Goal: Transaction & Acquisition: Purchase product/service

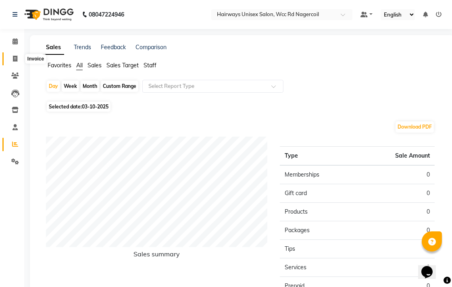
click at [14, 57] on icon at bounding box center [15, 59] width 4 height 6
select select "service"
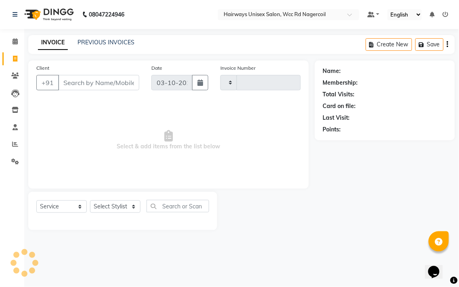
type input "7765"
select select "6523"
click at [116, 202] on select "Select Stylist Admin Chitra divya [PERSON_NAME] [PERSON_NAME] Reception [PERSON…" at bounding box center [115, 207] width 50 height 13
select select "49916"
click at [90, 201] on select "Select Stylist Admin Chitra divya [PERSON_NAME] [PERSON_NAME] Reception [PERSON…" at bounding box center [115, 207] width 50 height 13
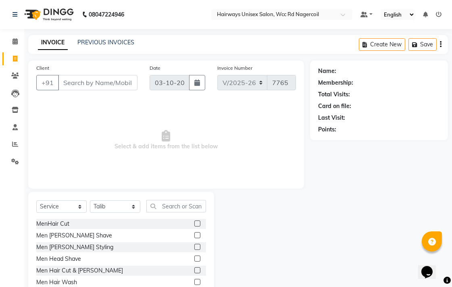
click at [194, 271] on label at bounding box center [197, 271] width 6 height 6
click at [194, 271] on input "checkbox" at bounding box center [196, 270] width 5 height 5
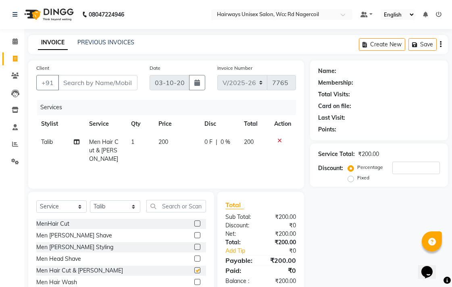
checkbox input "false"
click at [125, 85] on input "Client" at bounding box center [97, 82] width 79 height 15
type input "9"
type input "0"
type input "94896679351"
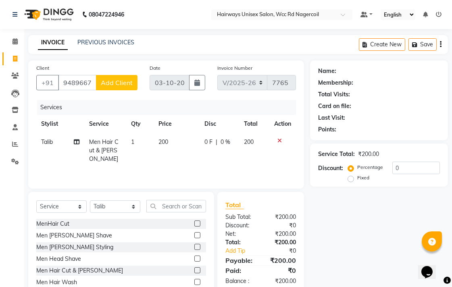
click at [125, 85] on span "Add Client" at bounding box center [117, 83] width 32 height 8
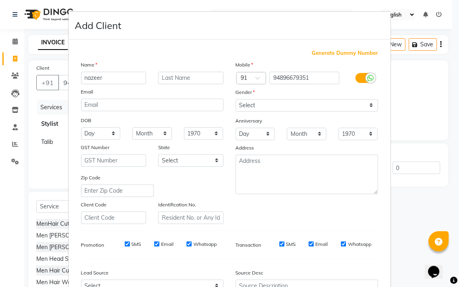
type input "nazeer"
click at [253, 103] on select "Select [DEMOGRAPHIC_DATA] [DEMOGRAPHIC_DATA] Other Prefer Not To Say" at bounding box center [307, 105] width 142 height 13
select select "[DEMOGRAPHIC_DATA]"
click at [236, 99] on select "Select [DEMOGRAPHIC_DATA] [DEMOGRAPHIC_DATA] Other Prefer Not To Say" at bounding box center [307, 105] width 142 height 13
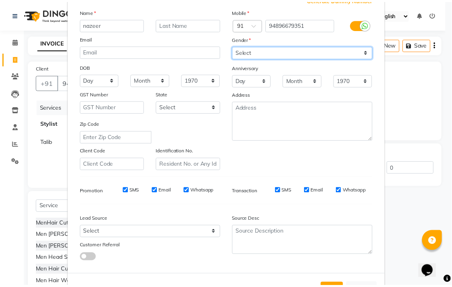
scroll to position [86, 0]
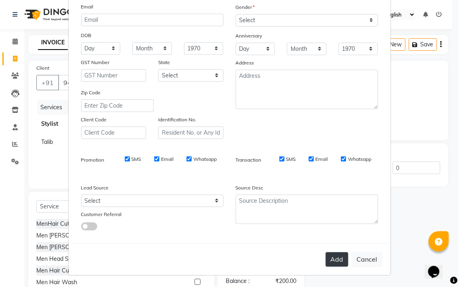
click at [339, 259] on button "Add" at bounding box center [337, 260] width 23 height 15
type input "94*******51"
select select
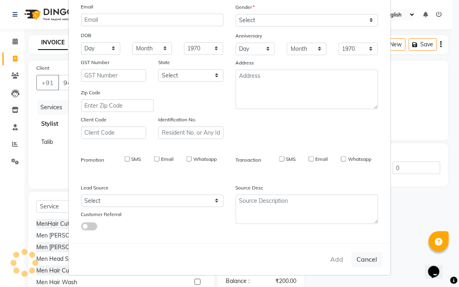
select select
checkbox input "false"
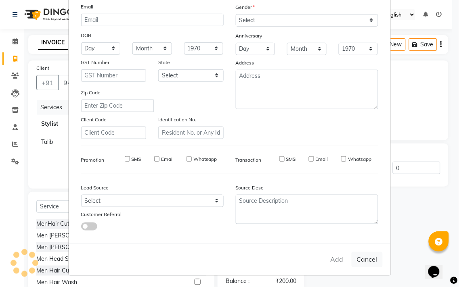
checkbox input "false"
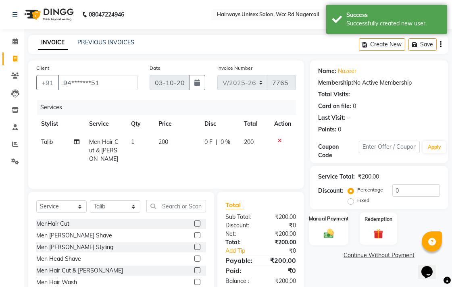
click at [316, 226] on div "Manual Payment" at bounding box center [328, 229] width 39 height 34
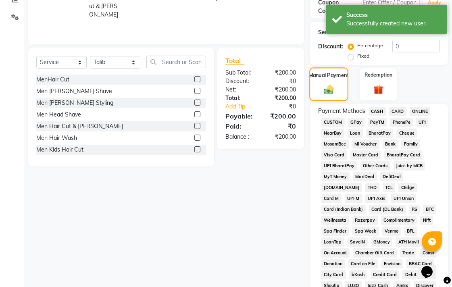
scroll to position [179, 0]
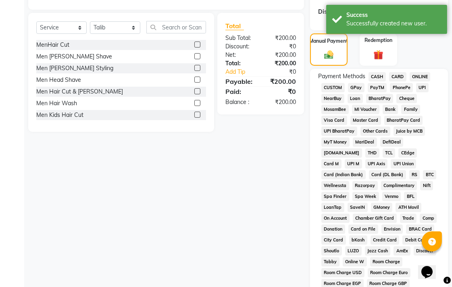
click at [380, 75] on span "CASH" at bounding box center [377, 76] width 17 height 9
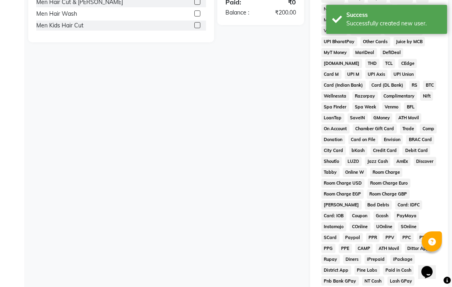
scroll to position [380, 0]
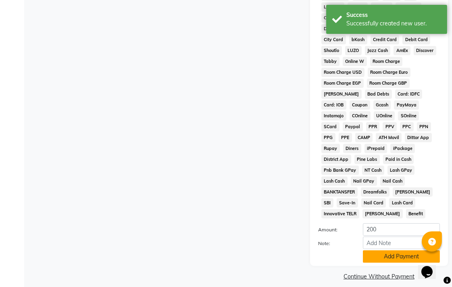
click at [407, 251] on button "Add Payment" at bounding box center [401, 257] width 77 height 13
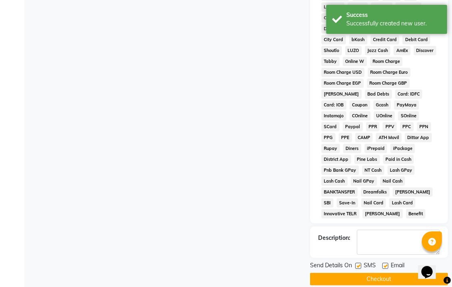
click at [411, 273] on button "Checkout" at bounding box center [379, 279] width 138 height 13
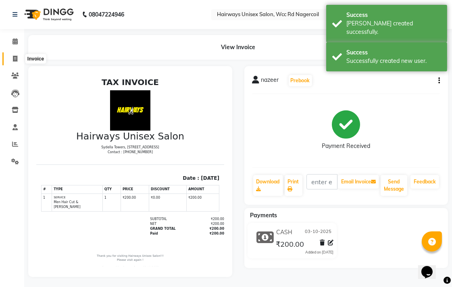
click at [10, 61] on span at bounding box center [15, 58] width 14 height 9
select select "service"
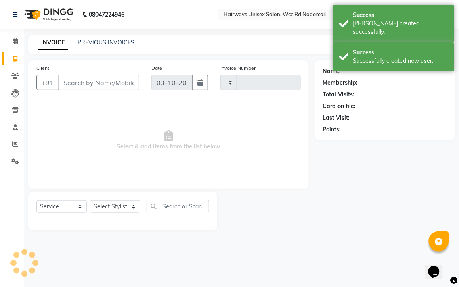
type input "7766"
select select "6523"
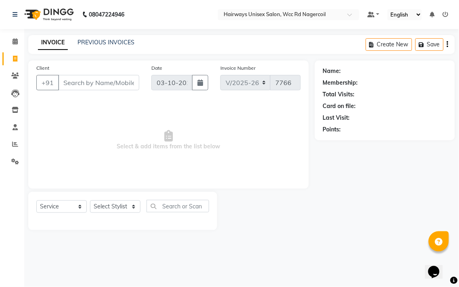
click at [122, 215] on div "Select Service Product Membership Package Voucher Prepaid Gift Card Select Styl…" at bounding box center [122, 209] width 173 height 19
click at [126, 204] on select "Select Stylist Admin Chitra divya [PERSON_NAME] [PERSON_NAME] Reception [PERSON…" at bounding box center [115, 207] width 50 height 13
select select "49914"
click at [90, 201] on select "Select Stylist Admin Chitra divya [PERSON_NAME] [PERSON_NAME] Reception [PERSON…" at bounding box center [115, 207] width 50 height 13
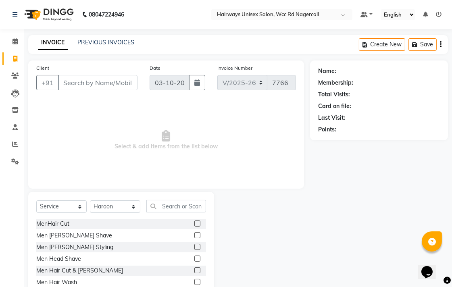
drag, startPoint x: 201, startPoint y: 194, endPoint x: 201, endPoint y: 203, distance: 8.5
click at [201, 199] on div "Select Service Product Membership Package Voucher Prepaid Gift Card Select Styl…" at bounding box center [121, 251] width 186 height 119
click at [199, 206] on input "text" at bounding box center [176, 206] width 60 height 13
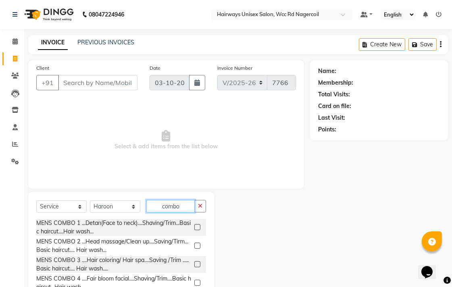
type input "combo"
click at [194, 227] on label at bounding box center [197, 227] width 6 height 6
click at [194, 227] on input "checkbox" at bounding box center [196, 227] width 5 height 5
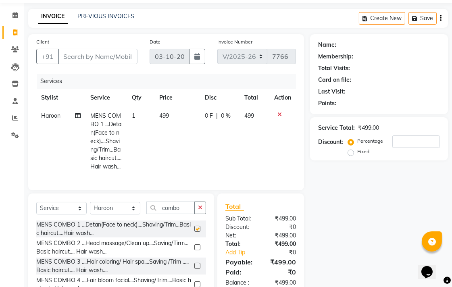
checkbox input "false"
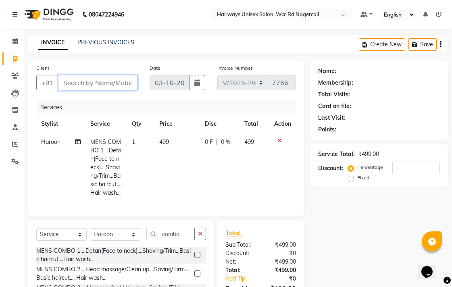
click at [113, 85] on input "Client" at bounding box center [97, 82] width 79 height 15
type input "7"
type input "0"
type input "7395869024"
click at [113, 85] on span "Add Client" at bounding box center [117, 83] width 32 height 8
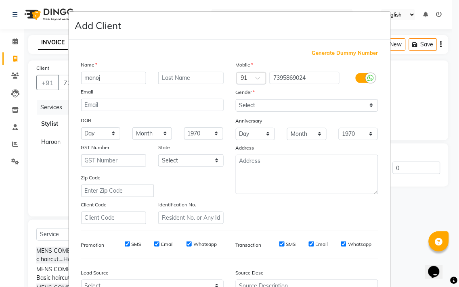
type input "manoj"
click at [328, 109] on select "Select [DEMOGRAPHIC_DATA] [DEMOGRAPHIC_DATA] Other Prefer Not To Say" at bounding box center [307, 105] width 142 height 13
click at [236, 99] on select "Select [DEMOGRAPHIC_DATA] [DEMOGRAPHIC_DATA] Other Prefer Not To Say" at bounding box center [307, 105] width 142 height 13
drag, startPoint x: 317, startPoint y: 107, endPoint x: 317, endPoint y: 111, distance: 4.4
click at [317, 107] on select "Select [DEMOGRAPHIC_DATA] [DEMOGRAPHIC_DATA] Other Prefer Not To Say" at bounding box center [307, 105] width 142 height 13
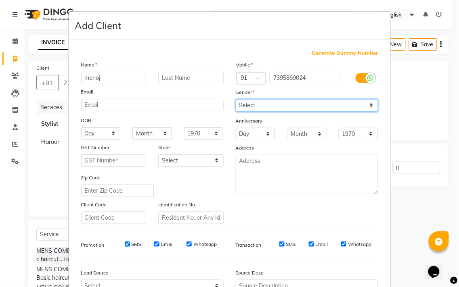
select select "[DEMOGRAPHIC_DATA]"
click at [236, 99] on select "Select [DEMOGRAPHIC_DATA] [DEMOGRAPHIC_DATA] Other Prefer Not To Say" at bounding box center [307, 105] width 142 height 13
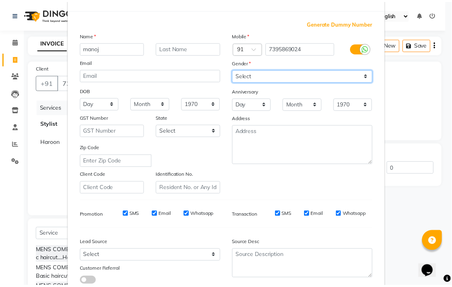
scroll to position [86, 0]
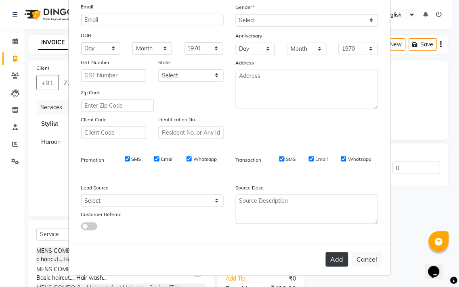
click at [329, 265] on button "Add" at bounding box center [337, 260] width 23 height 15
type input "73******24"
select select
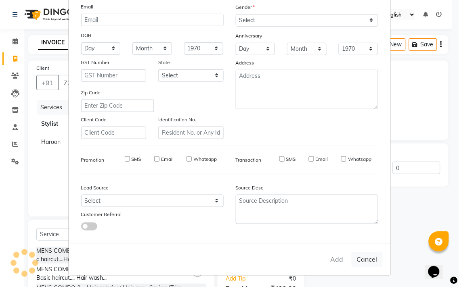
select select
checkbox input "false"
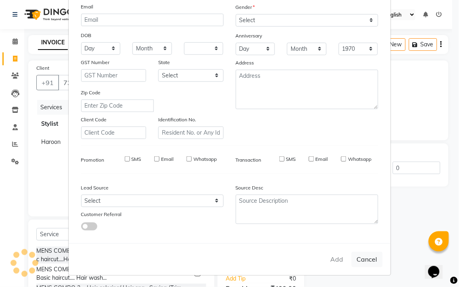
checkbox input "false"
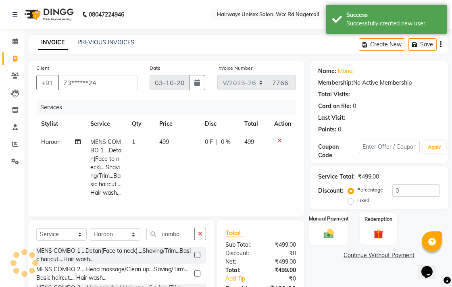
click at [327, 233] on img at bounding box center [329, 234] width 17 height 12
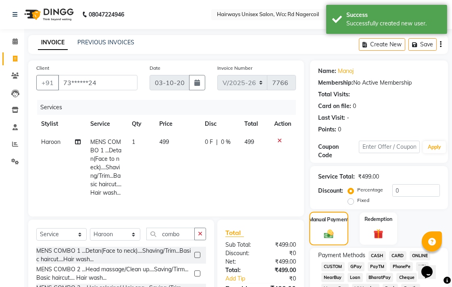
scroll to position [134, 0]
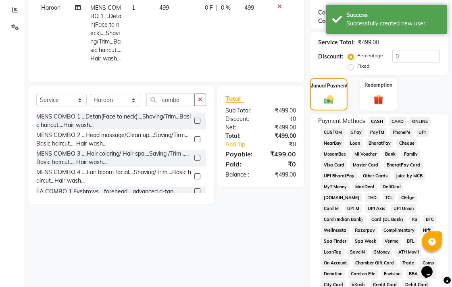
click at [421, 134] on span "UPI" at bounding box center [422, 132] width 13 height 9
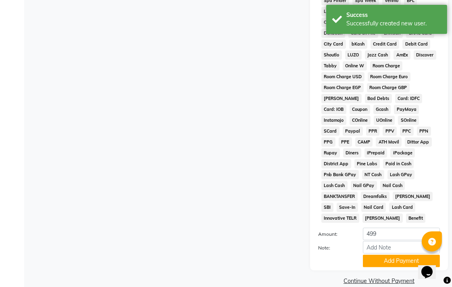
scroll to position [380, 0]
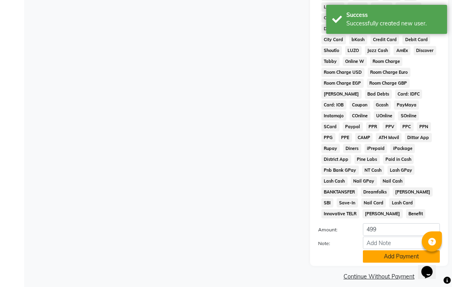
click at [384, 251] on button "Add Payment" at bounding box center [401, 257] width 77 height 13
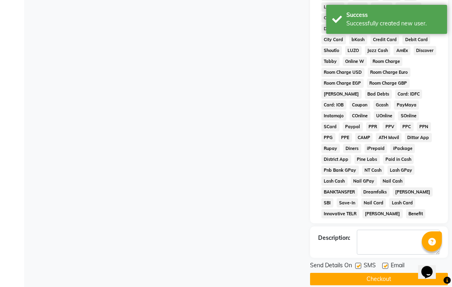
click at [384, 274] on button "Checkout" at bounding box center [379, 279] width 138 height 13
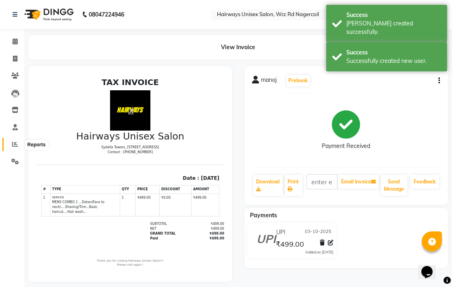
click at [15, 147] on icon at bounding box center [15, 144] width 6 height 6
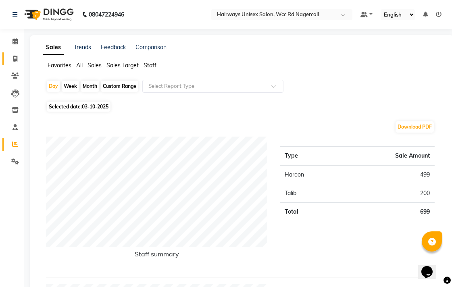
click at [14, 63] on link "Invoice" at bounding box center [11, 58] width 19 height 13
select select "service"
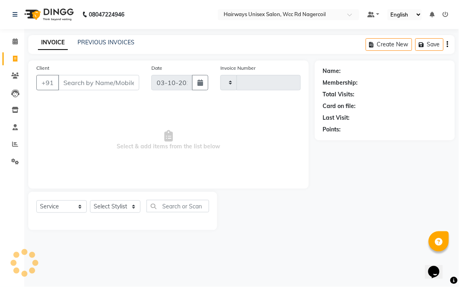
type input "7767"
select select "6523"
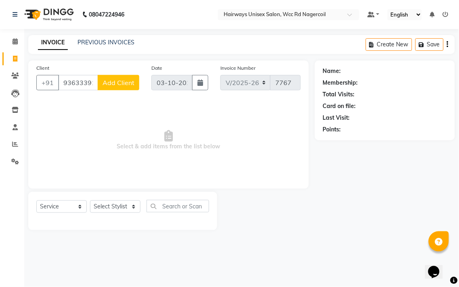
type input "9363339160"
click at [128, 81] on span "Add Client" at bounding box center [118, 83] width 32 height 8
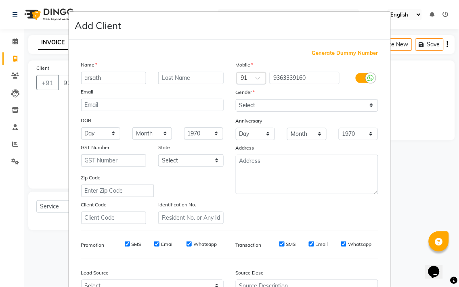
type input "arsath"
click at [349, 110] on select "Select [DEMOGRAPHIC_DATA] [DEMOGRAPHIC_DATA] Other Prefer Not To Say" at bounding box center [307, 105] width 142 height 13
select select "[DEMOGRAPHIC_DATA]"
click at [236, 99] on select "Select [DEMOGRAPHIC_DATA] [DEMOGRAPHIC_DATA] Other Prefer Not To Say" at bounding box center [307, 105] width 142 height 13
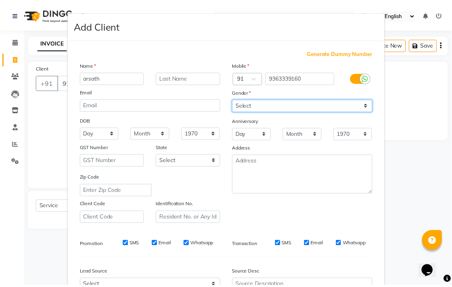
scroll to position [86, 0]
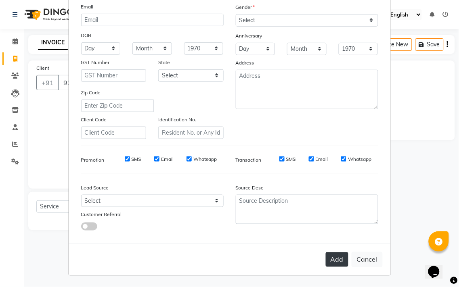
click at [336, 255] on button "Add" at bounding box center [337, 260] width 23 height 15
type input "93******60"
select select
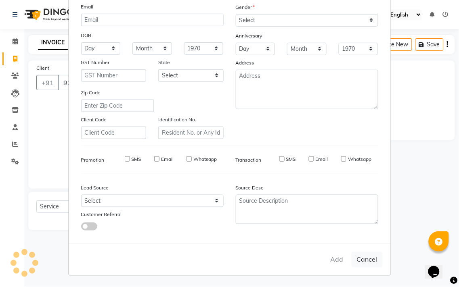
select select
checkbox input "false"
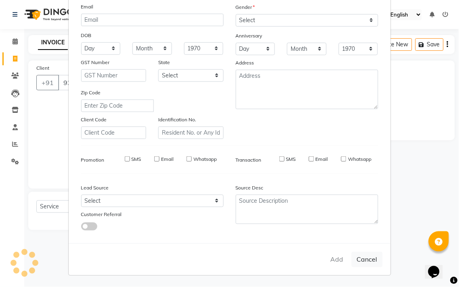
checkbox input "false"
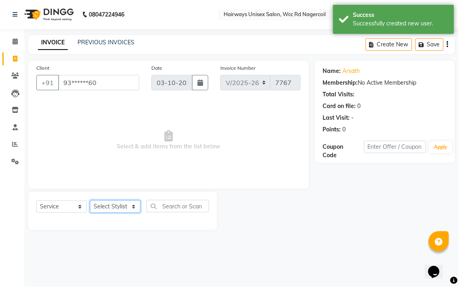
click at [103, 207] on select "Select Stylist Admin Chitra divya [PERSON_NAME] [PERSON_NAME] Reception [PERSON…" at bounding box center [115, 207] width 50 height 13
select select "49917"
click at [90, 201] on select "Select Stylist Admin Chitra divya [PERSON_NAME] [PERSON_NAME] Reception [PERSON…" at bounding box center [115, 207] width 50 height 13
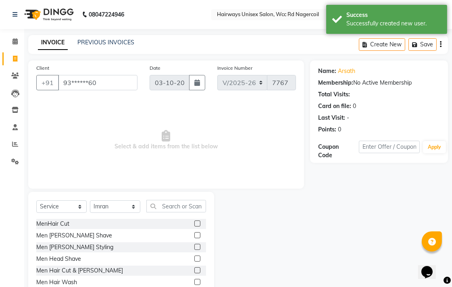
click at [194, 222] on label at bounding box center [197, 224] width 6 height 6
click at [194, 222] on input "checkbox" at bounding box center [196, 224] width 5 height 5
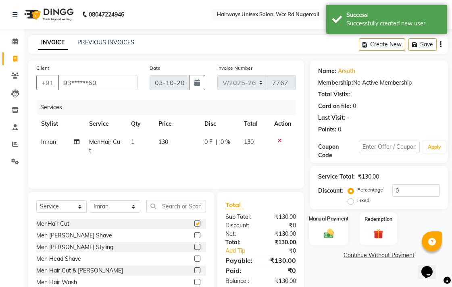
checkbox input "false"
click at [332, 228] on img at bounding box center [329, 234] width 17 height 12
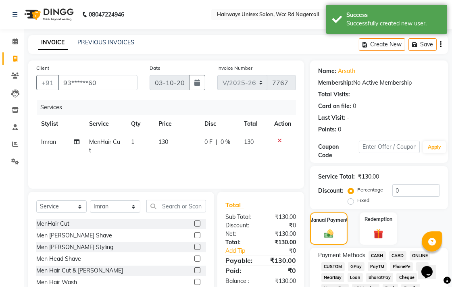
scroll to position [134, 0]
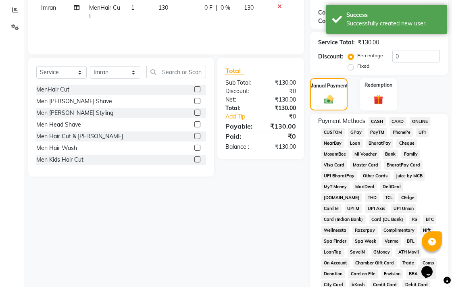
click at [380, 120] on span "CASH" at bounding box center [377, 121] width 17 height 9
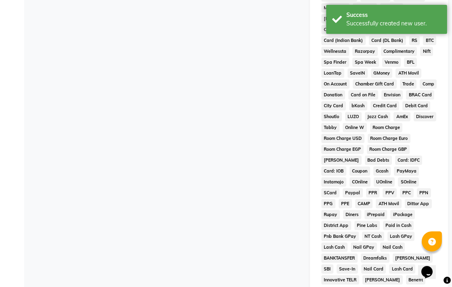
scroll to position [380, 0]
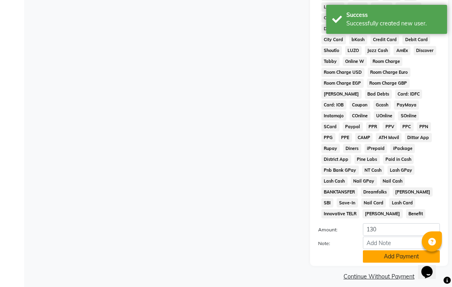
click at [382, 252] on button "Add Payment" at bounding box center [401, 257] width 77 height 13
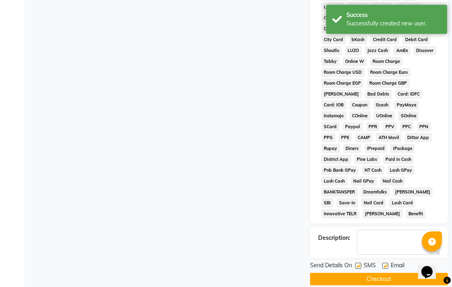
scroll to position [382, 0]
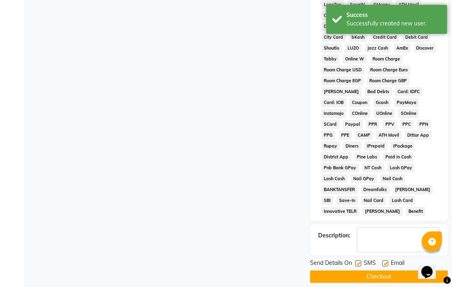
click at [389, 271] on button "Checkout" at bounding box center [379, 277] width 138 height 13
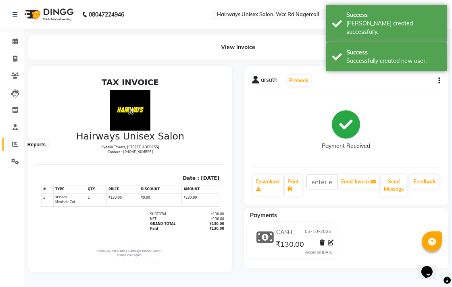
click at [15, 143] on icon at bounding box center [15, 144] width 6 height 6
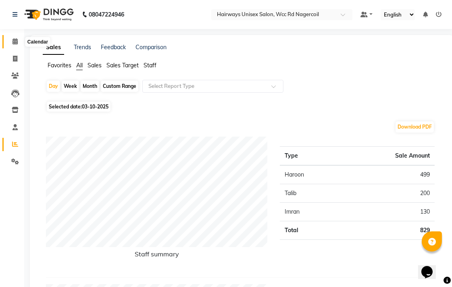
click at [14, 43] on icon at bounding box center [15, 41] width 5 height 6
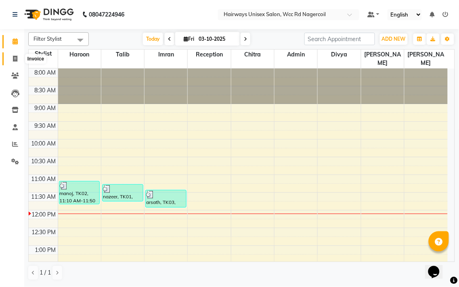
click at [13, 58] on icon at bounding box center [15, 59] width 4 height 6
select select "6523"
select select "service"
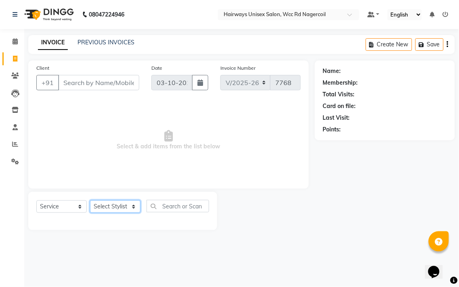
click at [107, 205] on select "Select Stylist Admin Chitra divya [PERSON_NAME] [PERSON_NAME] Reception [PERSON…" at bounding box center [115, 207] width 50 height 13
select select "54333"
click at [90, 201] on select "Select Stylist Admin Chitra divya [PERSON_NAME] [PERSON_NAME] Reception [PERSON…" at bounding box center [115, 207] width 50 height 13
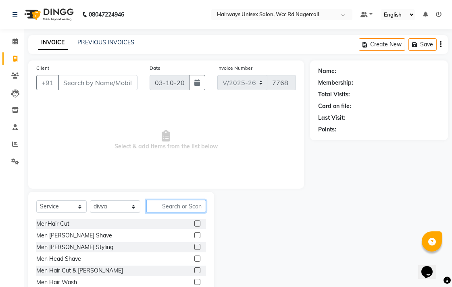
click at [197, 208] on input "text" at bounding box center [176, 206] width 60 height 13
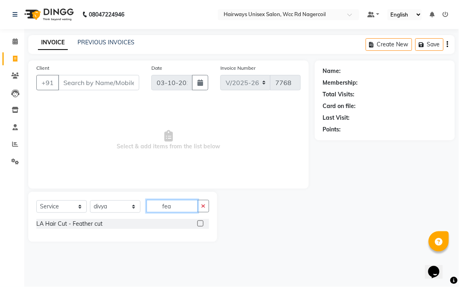
type input "fea"
click at [200, 223] on label at bounding box center [200, 224] width 6 height 6
click at [200, 223] on input "checkbox" at bounding box center [199, 224] width 5 height 5
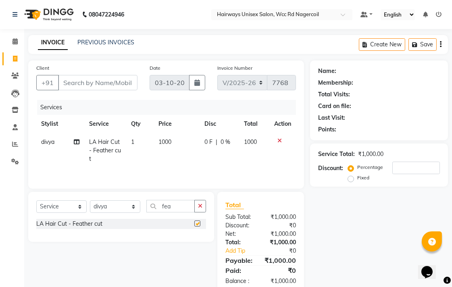
checkbox input "false"
click at [122, 81] on input "Client" at bounding box center [97, 82] width 79 height 15
type input "9"
type input "0"
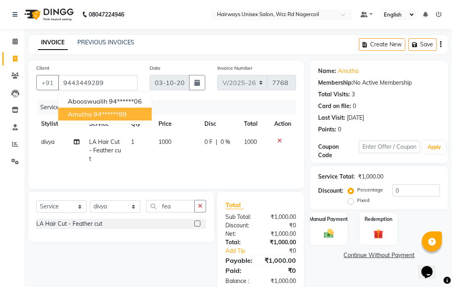
click at [108, 117] on ngb-highlight "94******89" at bounding box center [110, 114] width 33 height 8
type input "94******89"
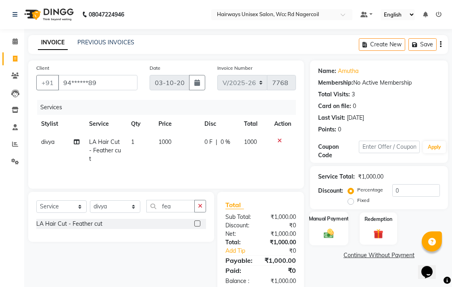
click at [328, 228] on img at bounding box center [329, 234] width 17 height 12
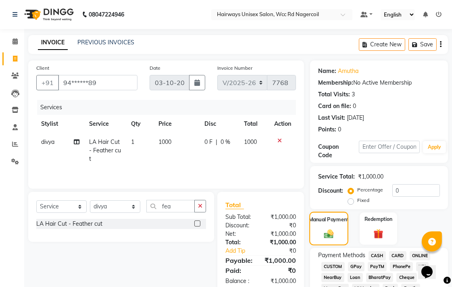
scroll to position [134, 0]
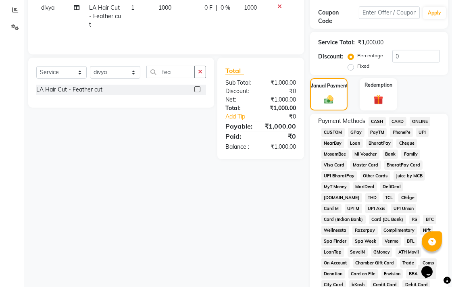
click at [376, 119] on span "CASH" at bounding box center [377, 121] width 17 height 9
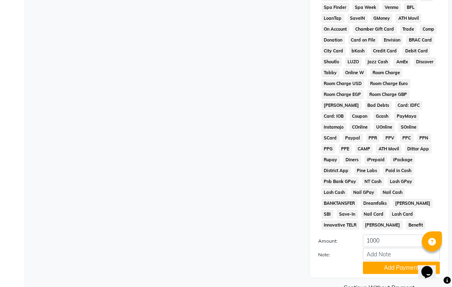
scroll to position [380, 0]
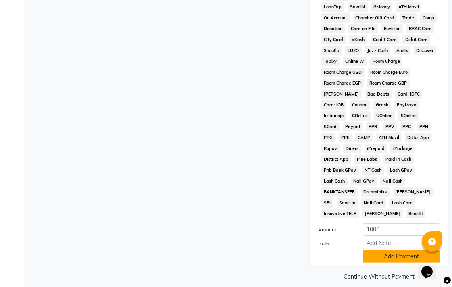
click at [401, 251] on button "Add Payment" at bounding box center [401, 257] width 77 height 13
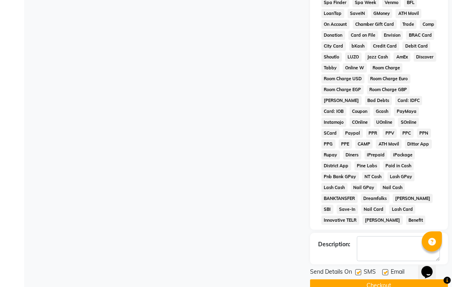
scroll to position [382, 0]
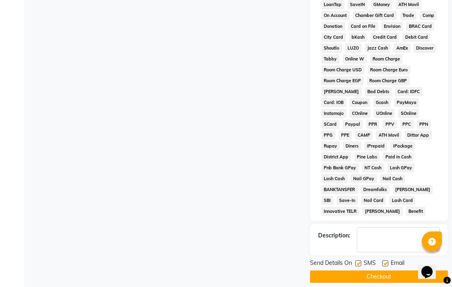
click at [396, 271] on button "Checkout" at bounding box center [379, 277] width 138 height 13
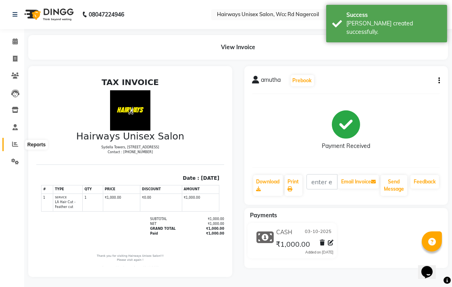
click at [12, 144] on icon at bounding box center [15, 144] width 6 height 6
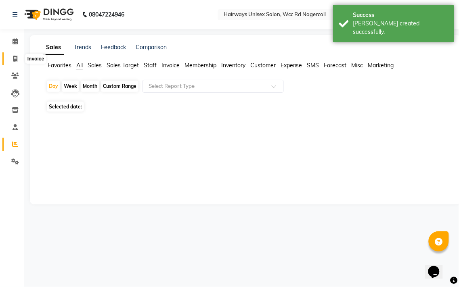
click at [11, 57] on span at bounding box center [15, 58] width 14 height 9
select select "service"
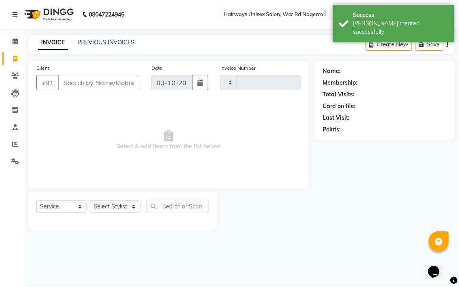
type input "7769"
select select "6523"
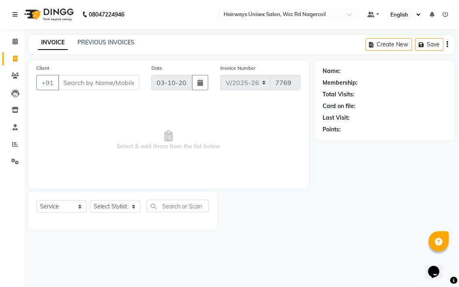
click at [125, 214] on div "Select Service Product Membership Package Voucher Prepaid Gift Card Select Styl…" at bounding box center [122, 209] width 173 height 19
click at [125, 211] on select "Select Stylist Admin Chitra divya [PERSON_NAME] [PERSON_NAME] Reception [PERSON…" at bounding box center [115, 207] width 50 height 13
select select "49917"
click at [90, 201] on select "Select Stylist Admin Chitra divya [PERSON_NAME] [PERSON_NAME] Reception [PERSON…" at bounding box center [115, 207] width 50 height 13
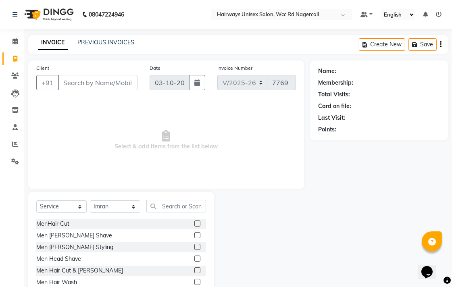
click at [194, 245] on label at bounding box center [197, 247] width 6 height 6
click at [194, 245] on input "checkbox" at bounding box center [196, 247] width 5 height 5
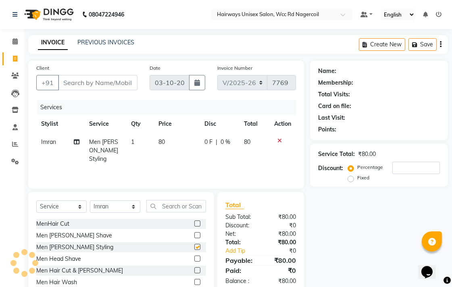
checkbox input "false"
click at [128, 83] on input "Client" at bounding box center [97, 82] width 79 height 15
type input "7"
type input "0"
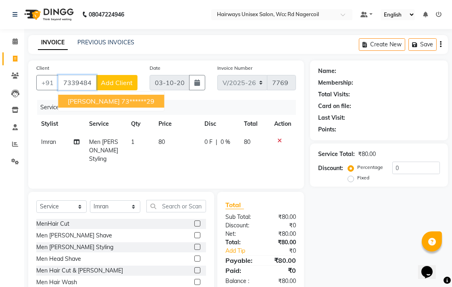
click at [111, 105] on button "[PERSON_NAME] 73******29" at bounding box center [111, 101] width 106 height 13
type input "73******29"
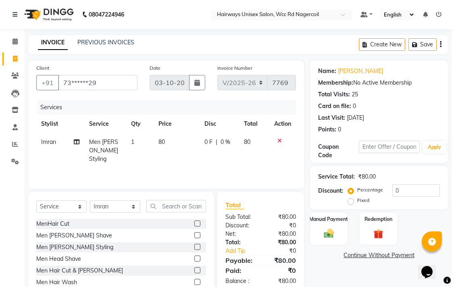
scroll to position [36, 0]
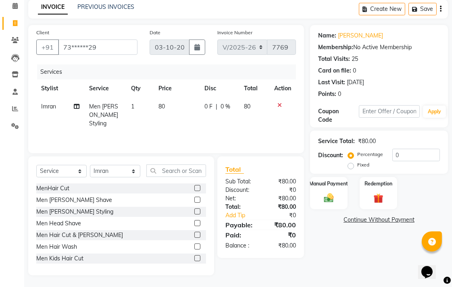
click at [316, 199] on div "Manual Payment" at bounding box center [329, 193] width 38 height 32
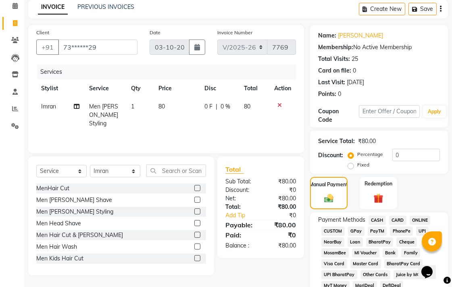
click at [399, 220] on span "CARD" at bounding box center [397, 220] width 17 height 9
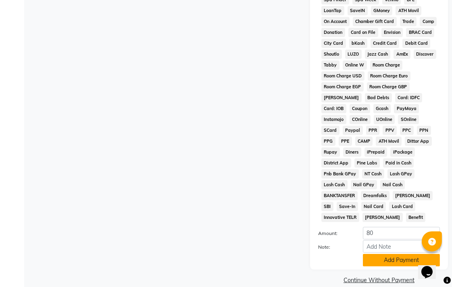
scroll to position [380, 0]
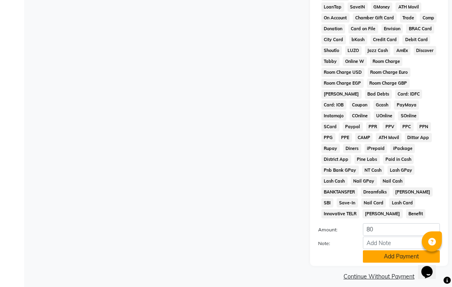
click at [405, 251] on button "Add Payment" at bounding box center [401, 257] width 77 height 13
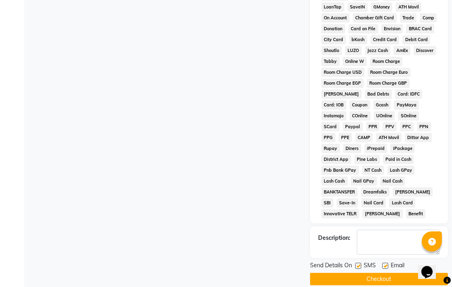
click at [413, 273] on button "Checkout" at bounding box center [379, 279] width 138 height 13
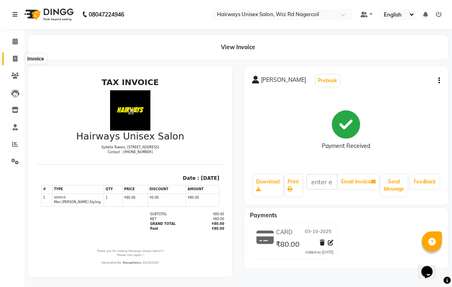
click at [11, 62] on span at bounding box center [15, 58] width 14 height 9
select select "service"
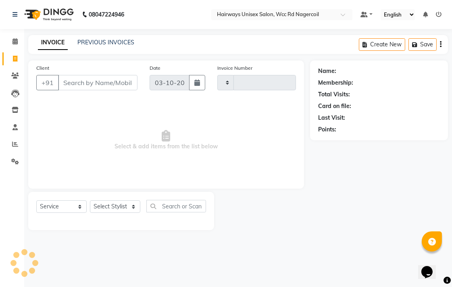
type input "7770"
select select "6523"
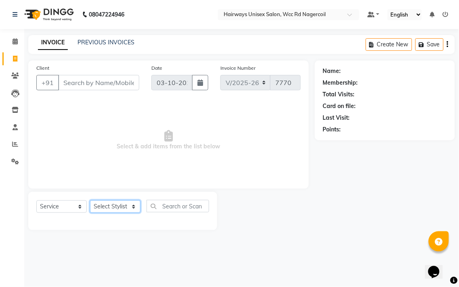
click at [128, 210] on select "Select Stylist Admin Chitra divya [PERSON_NAME] [PERSON_NAME] Reception [PERSON…" at bounding box center [115, 207] width 50 height 13
select select "67960"
click at [90, 201] on select "Select Stylist Admin Chitra divya [PERSON_NAME] [PERSON_NAME] Reception [PERSON…" at bounding box center [115, 207] width 50 height 13
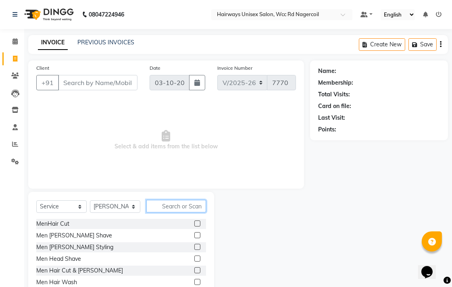
click at [190, 210] on input "text" at bounding box center [176, 206] width 60 height 13
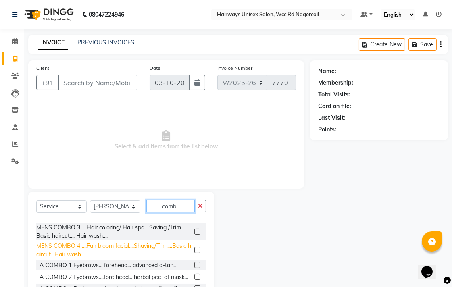
scroll to position [65, 0]
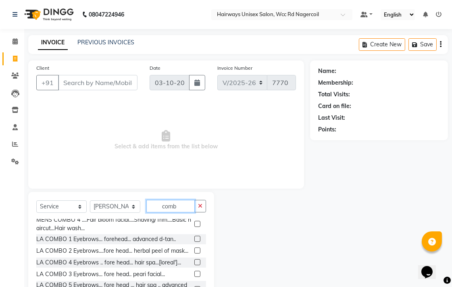
type input "comb"
click at [128, 82] on input "Client" at bounding box center [97, 82] width 79 height 15
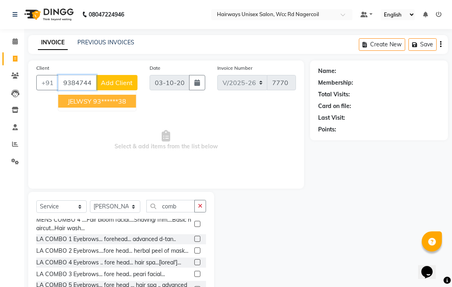
click at [123, 102] on ngb-highlight "93******38" at bounding box center [109, 101] width 33 height 8
type input "93******38"
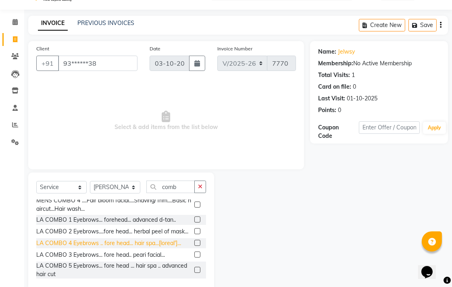
scroll to position [36, 0]
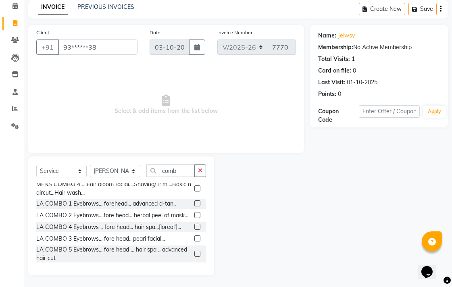
click at [194, 225] on label at bounding box center [197, 227] width 6 height 6
click at [194, 225] on input "checkbox" at bounding box center [196, 227] width 5 height 5
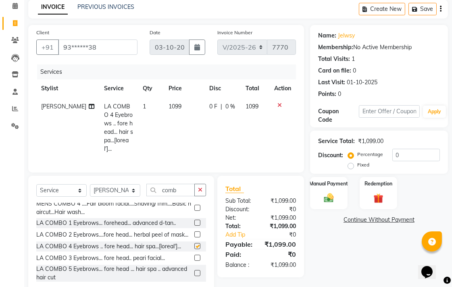
checkbox input "false"
click at [194, 270] on label at bounding box center [197, 273] width 6 height 6
click at [194, 271] on input "checkbox" at bounding box center [196, 273] width 5 height 5
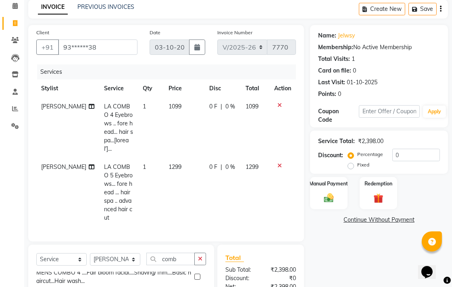
checkbox input "false"
click at [280, 104] on icon at bounding box center [280, 105] width 4 height 6
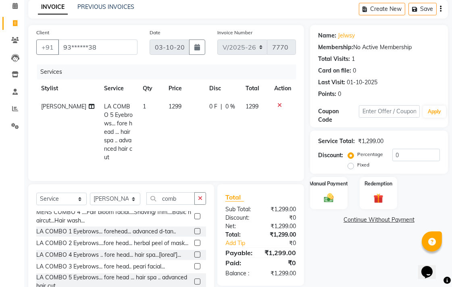
click at [169, 108] on span "1299" at bounding box center [175, 106] width 13 height 7
select select "67960"
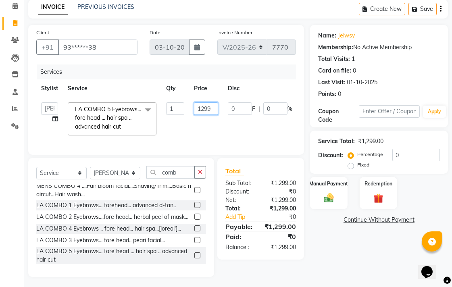
click at [211, 109] on input "1299" at bounding box center [206, 108] width 24 height 13
type input "1499"
click at [220, 130] on tr "Admin Chitra divya [PERSON_NAME] [PERSON_NAME] Reception [PERSON_NAME] LA COMBO…" at bounding box center [191, 119] width 311 height 43
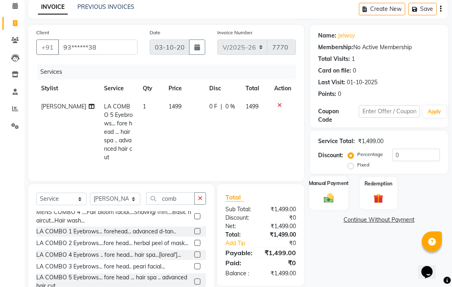
click at [326, 204] on div "Manual Payment" at bounding box center [328, 193] width 39 height 34
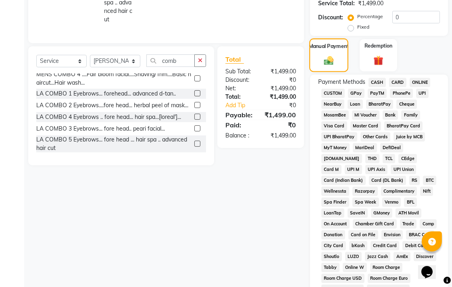
scroll to position [170, 0]
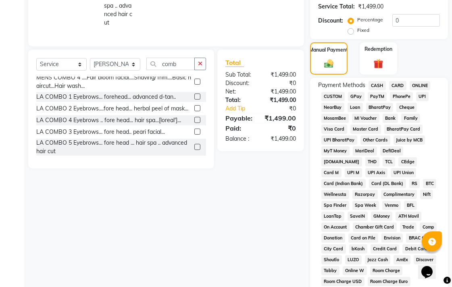
click at [424, 99] on span "UPI" at bounding box center [422, 96] width 13 height 9
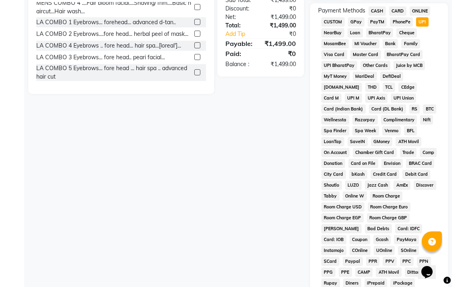
scroll to position [380, 0]
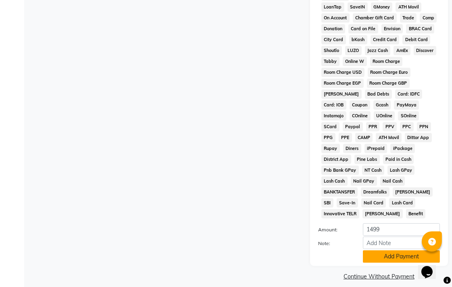
click at [377, 251] on button "Add Payment" at bounding box center [401, 257] width 77 height 13
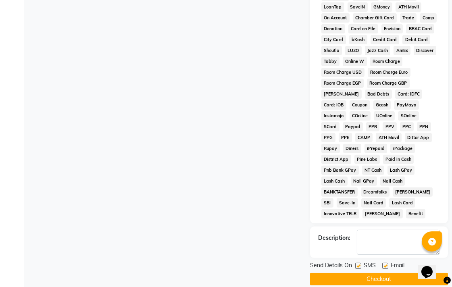
click at [395, 274] on button "Checkout" at bounding box center [379, 279] width 138 height 13
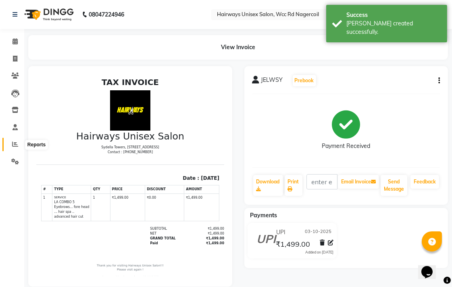
click at [18, 146] on span at bounding box center [15, 144] width 14 height 9
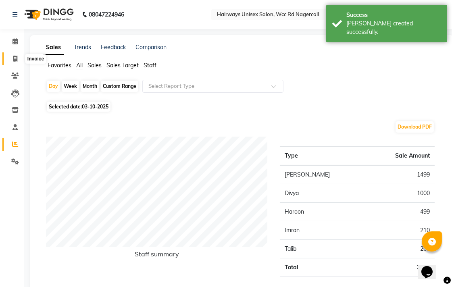
click at [13, 55] on span at bounding box center [15, 58] width 14 height 9
select select "service"
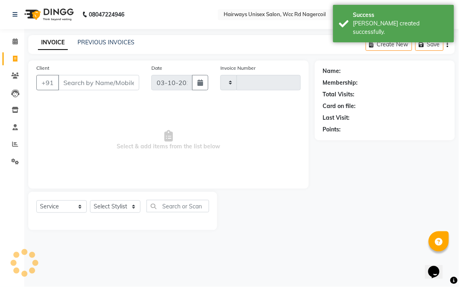
type input "7771"
select select "6523"
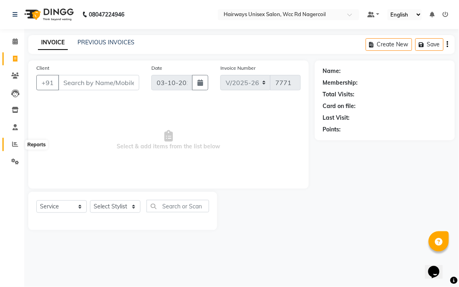
click at [14, 141] on span at bounding box center [15, 144] width 14 height 9
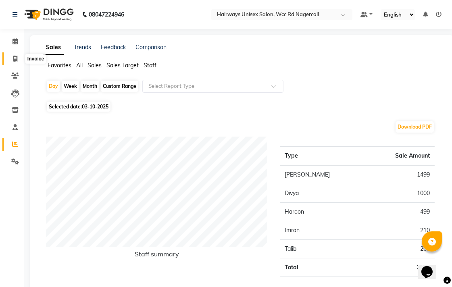
click at [15, 54] on span at bounding box center [15, 58] width 14 height 9
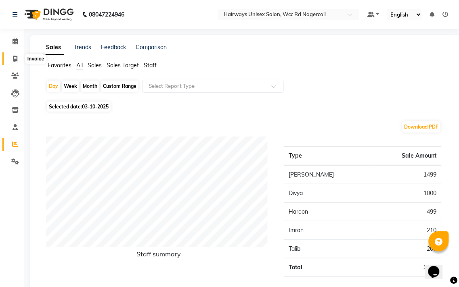
select select "6523"
select select "service"
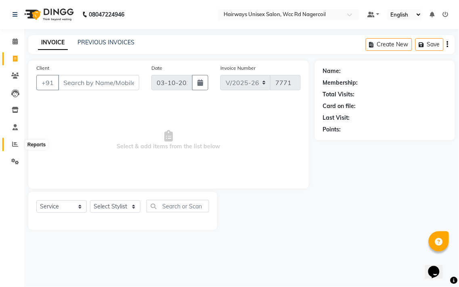
click at [13, 146] on icon at bounding box center [15, 144] width 6 height 6
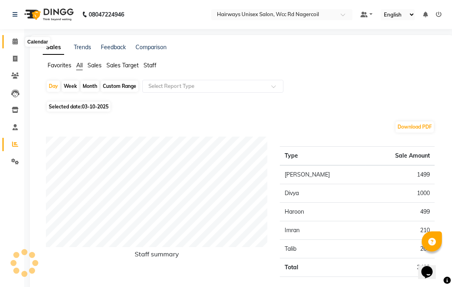
click at [12, 38] on span at bounding box center [15, 41] width 14 height 9
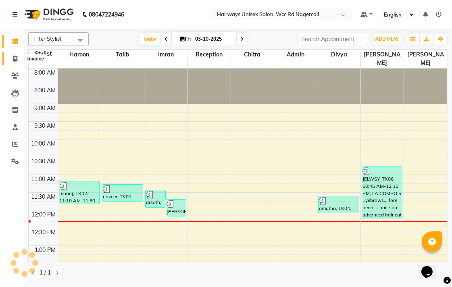
click at [17, 59] on icon at bounding box center [15, 59] width 4 height 6
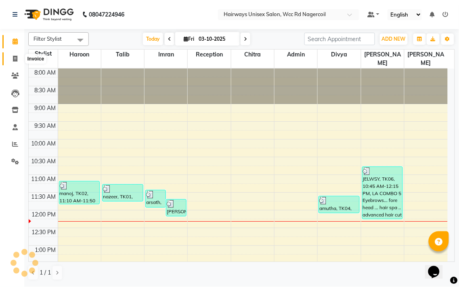
select select "service"
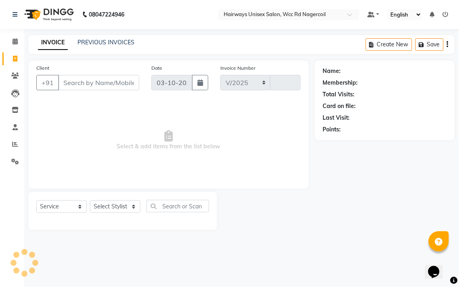
select select "6523"
type input "7771"
click at [18, 146] on span at bounding box center [15, 144] width 14 height 9
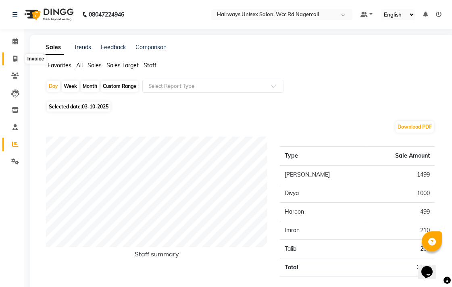
click at [13, 56] on icon at bounding box center [15, 59] width 4 height 6
select select "service"
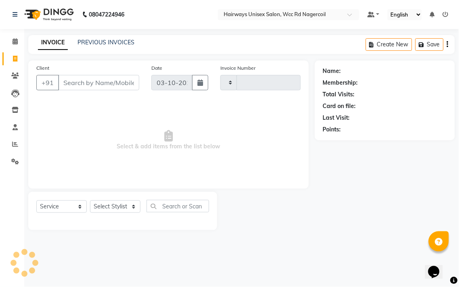
type input "7771"
select select "6523"
click at [15, 147] on icon at bounding box center [15, 144] width 6 height 6
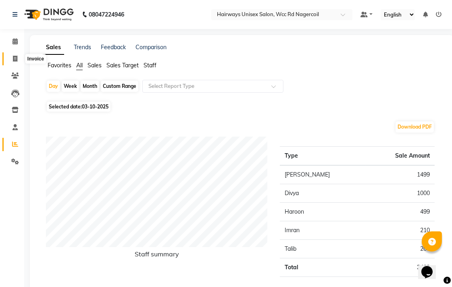
click at [16, 58] on icon at bounding box center [15, 59] width 4 height 6
select select "service"
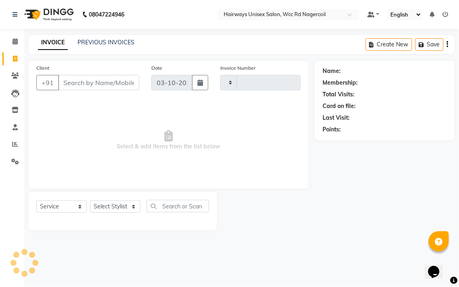
type input "7771"
select select "6523"
click at [104, 202] on select "Select Stylist Admin Chitra divya [PERSON_NAME] [PERSON_NAME] Reception [PERSON…" at bounding box center [115, 207] width 50 height 13
select select "49917"
click at [90, 201] on select "Select Stylist Admin Chitra divya [PERSON_NAME] [PERSON_NAME] Reception [PERSON…" at bounding box center [115, 207] width 50 height 13
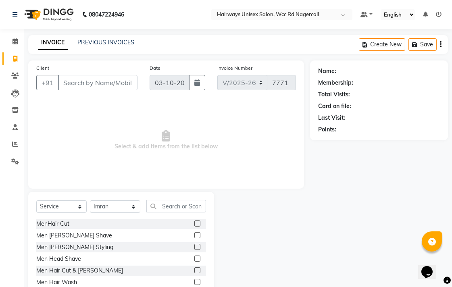
click at [194, 271] on label at bounding box center [197, 271] width 6 height 6
click at [194, 271] on input "checkbox" at bounding box center [196, 270] width 5 height 5
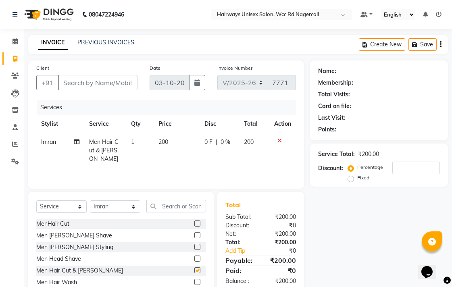
checkbox input "false"
click at [122, 77] on input "Client" at bounding box center [97, 82] width 79 height 15
type input "9"
type input "0"
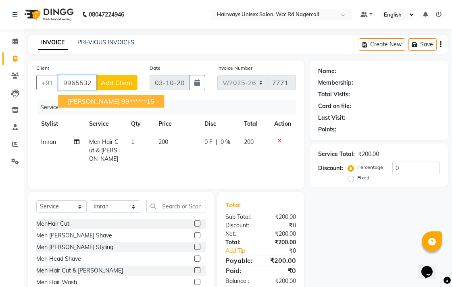
click at [121, 99] on ngb-highlight "99******15" at bounding box center [137, 101] width 33 height 8
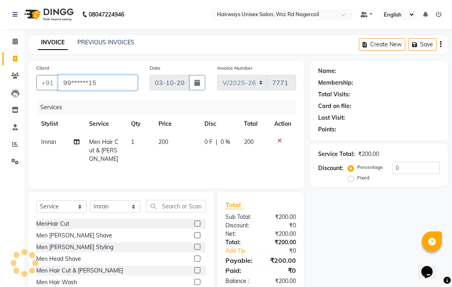
type input "99******15"
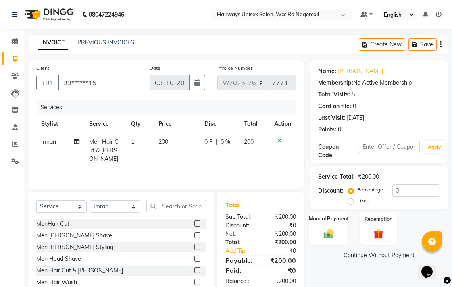
click at [320, 239] on div "Manual Payment" at bounding box center [328, 229] width 39 height 34
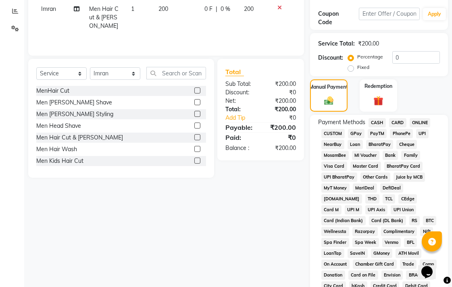
scroll to position [134, 0]
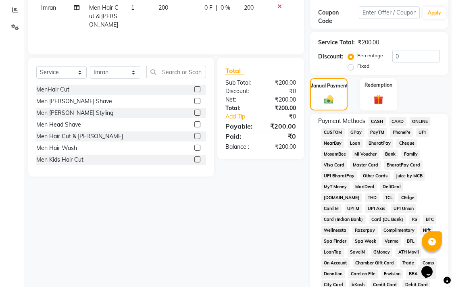
click at [420, 134] on span "UPI" at bounding box center [422, 132] width 13 height 9
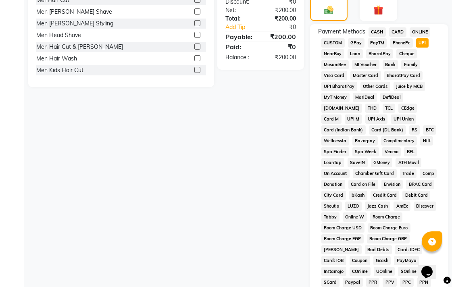
scroll to position [358, 0]
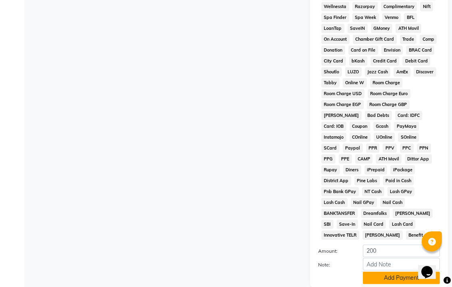
click at [381, 272] on button "Add Payment" at bounding box center [401, 278] width 77 height 13
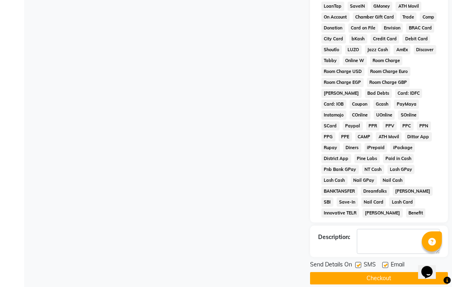
scroll to position [382, 0]
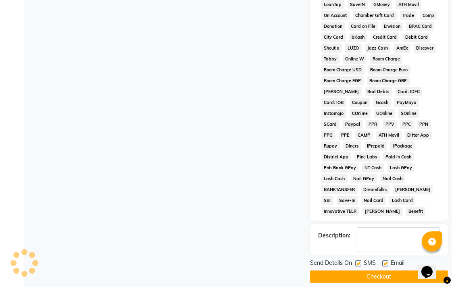
click at [400, 273] on button "Checkout" at bounding box center [379, 277] width 138 height 13
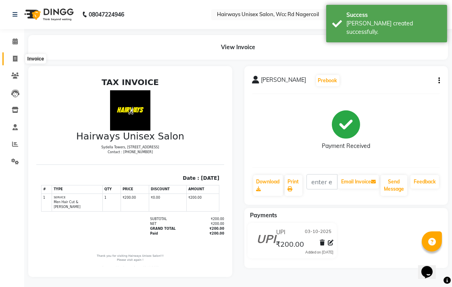
click at [9, 61] on span at bounding box center [15, 58] width 14 height 9
select select "service"
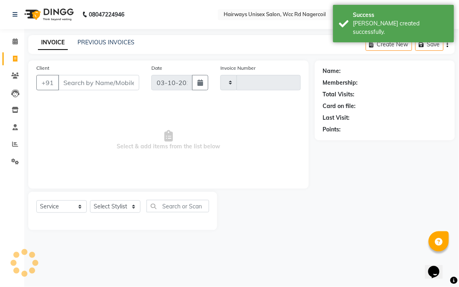
type input "7772"
select select "6523"
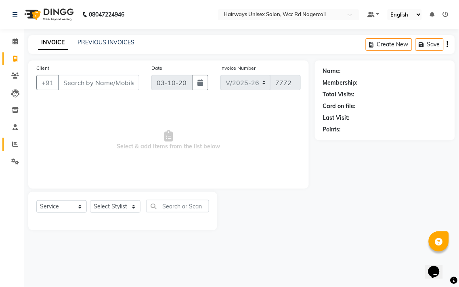
click at [10, 151] on link "Reports" at bounding box center [11, 144] width 19 height 13
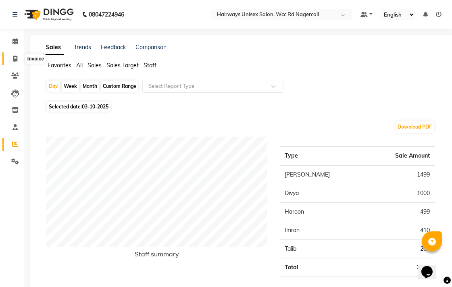
click at [18, 54] on span at bounding box center [15, 58] width 14 height 9
select select "service"
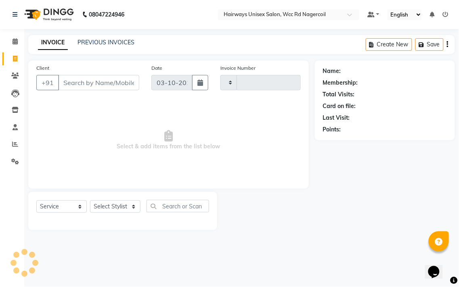
type input "7772"
select select "6523"
click at [107, 207] on select "Select Stylist Admin Chitra divya [PERSON_NAME] [PERSON_NAME] Reception [PERSON…" at bounding box center [115, 207] width 50 height 13
select select "49917"
click at [90, 201] on select "Select Stylist Admin Chitra divya [PERSON_NAME] [PERSON_NAME] Reception [PERSON…" at bounding box center [115, 207] width 50 height 13
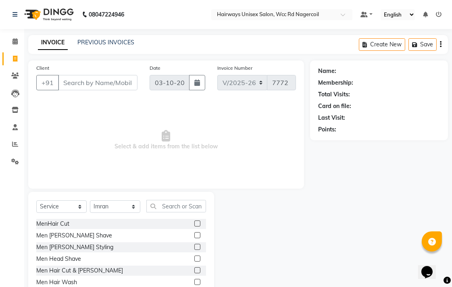
click at [194, 269] on label at bounding box center [197, 271] width 6 height 6
click at [194, 269] on input "checkbox" at bounding box center [196, 270] width 5 height 5
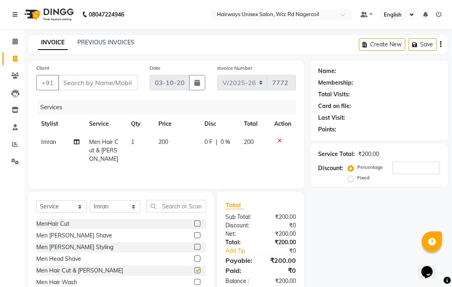
checkbox input "false"
click at [280, 141] on icon at bounding box center [280, 141] width 4 height 6
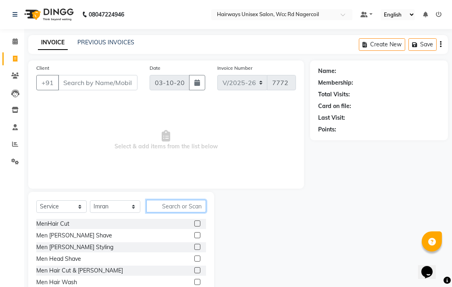
click at [184, 212] on input "text" at bounding box center [176, 206] width 60 height 13
click at [98, 211] on select "Select Stylist Admin Chitra divya [PERSON_NAME] [PERSON_NAME] Reception [PERSON…" at bounding box center [115, 207] width 50 height 13
click at [312, 222] on div "Name: Membership: Total Visits: Card on file: Last Visit: Points:" at bounding box center [382, 186] width 144 height 251
click at [203, 208] on input "text" at bounding box center [176, 206] width 60 height 13
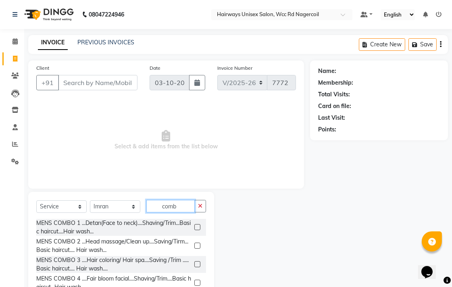
type input "comb"
click at [194, 246] on label at bounding box center [197, 246] width 6 height 6
click at [194, 246] on input "checkbox" at bounding box center [196, 246] width 5 height 5
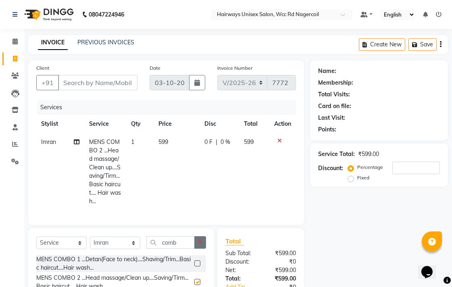
checkbox input "false"
click at [204, 249] on button "button" at bounding box center [200, 242] width 12 height 13
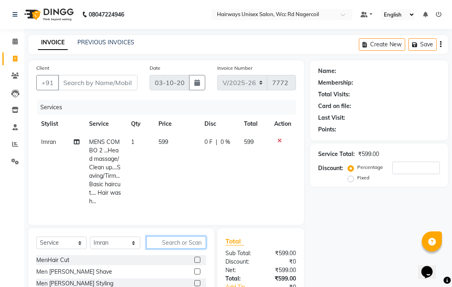
click at [194, 249] on input "text" at bounding box center [176, 242] width 60 height 13
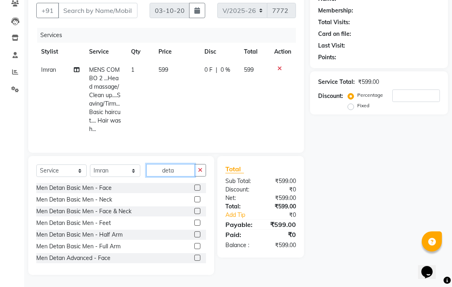
type input "deta"
click at [194, 212] on label at bounding box center [197, 211] width 6 height 6
click at [194, 212] on input "checkbox" at bounding box center [196, 211] width 5 height 5
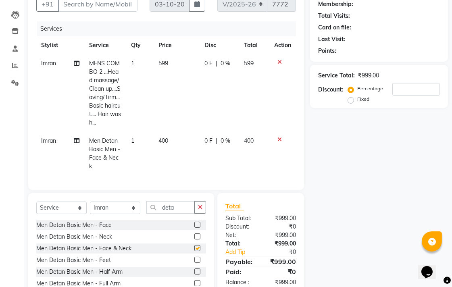
checkbox input "false"
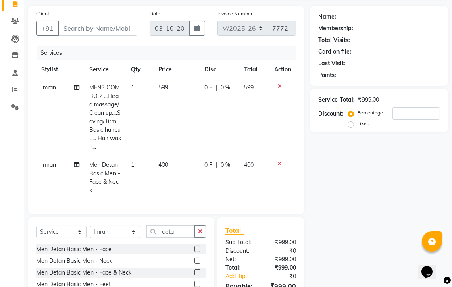
scroll to position [34, 0]
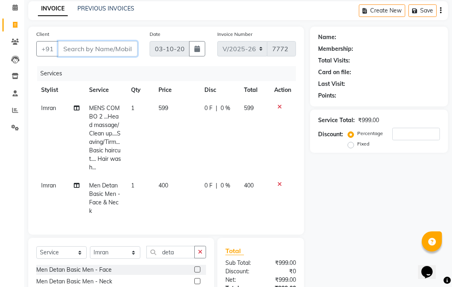
click at [114, 52] on input "Client" at bounding box center [97, 48] width 79 height 15
type input "9"
type input "0"
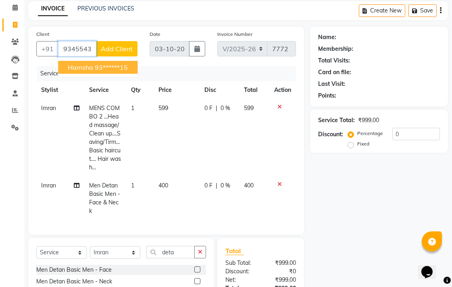
click at [119, 73] on button "hamsha 93******15" at bounding box center [97, 67] width 79 height 13
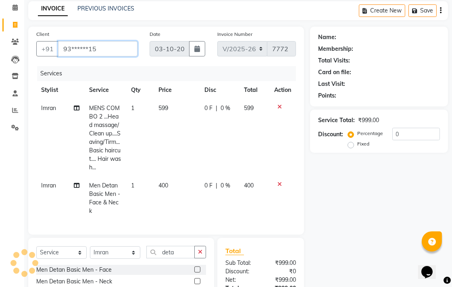
type input "93******15"
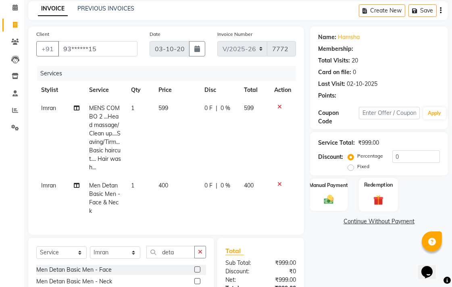
scroll to position [122, 0]
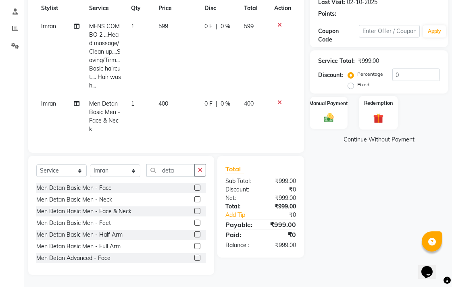
select select "1: Object"
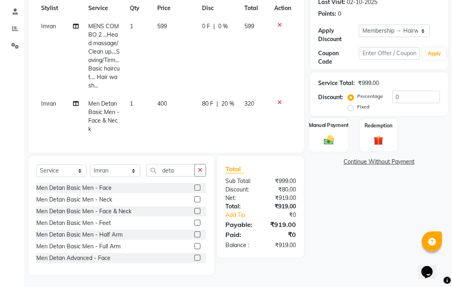
click at [332, 123] on div "Manual Payment" at bounding box center [328, 135] width 39 height 34
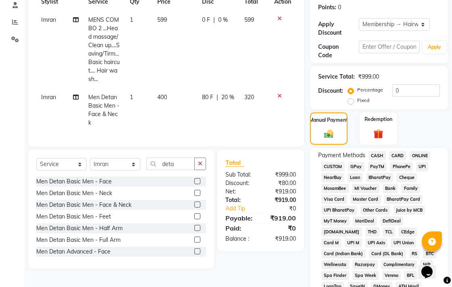
click at [422, 168] on span "UPI" at bounding box center [422, 166] width 13 height 9
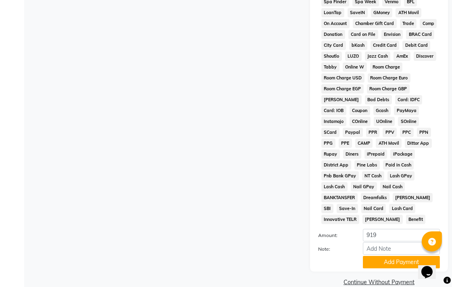
scroll to position [402, 0]
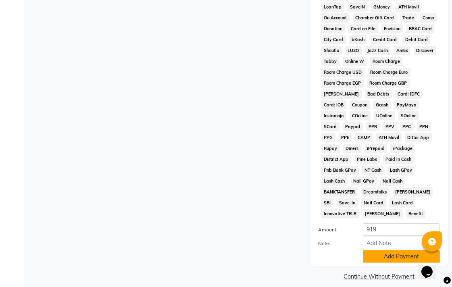
click at [385, 252] on button "Add Payment" at bounding box center [401, 257] width 77 height 13
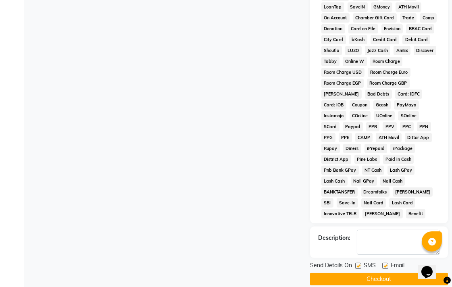
click at [389, 273] on button "Checkout" at bounding box center [379, 279] width 138 height 13
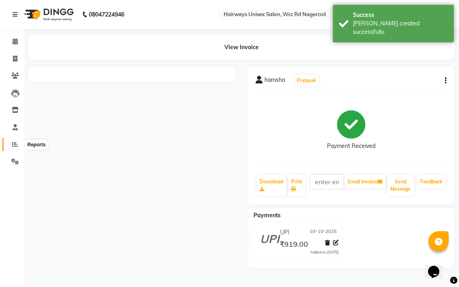
click at [13, 144] on icon at bounding box center [15, 144] width 6 height 6
